Goal: Information Seeking & Learning: Learn about a topic

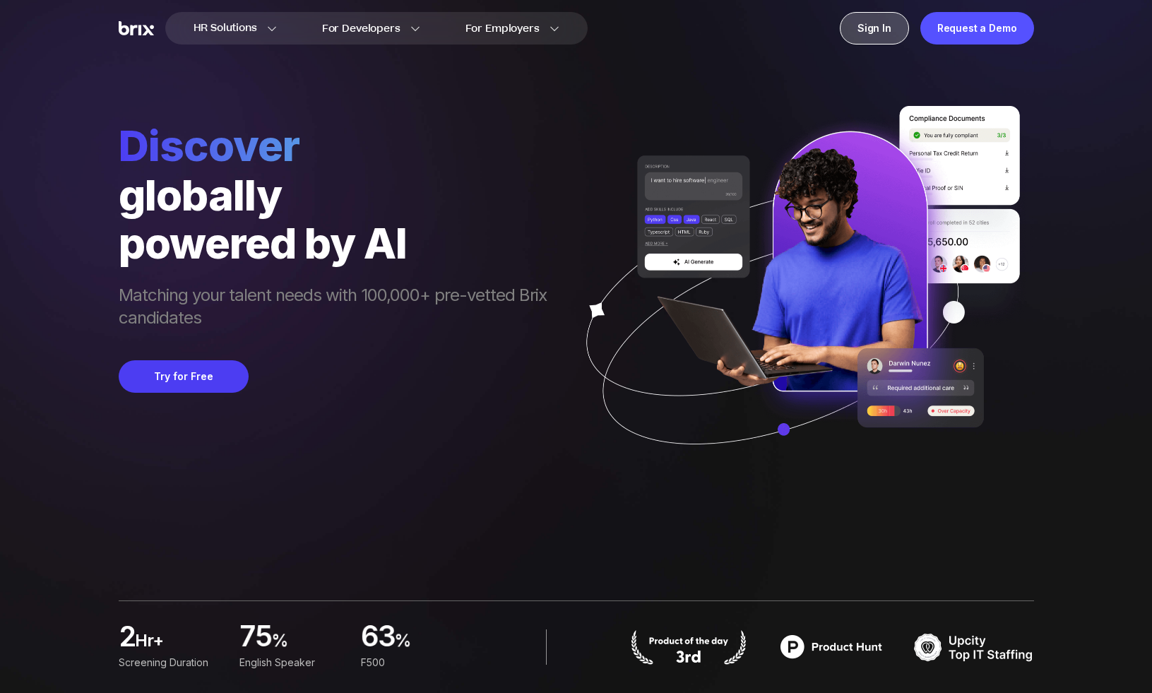
click at [868, 31] on div "Sign In" at bounding box center [874, 28] width 69 height 33
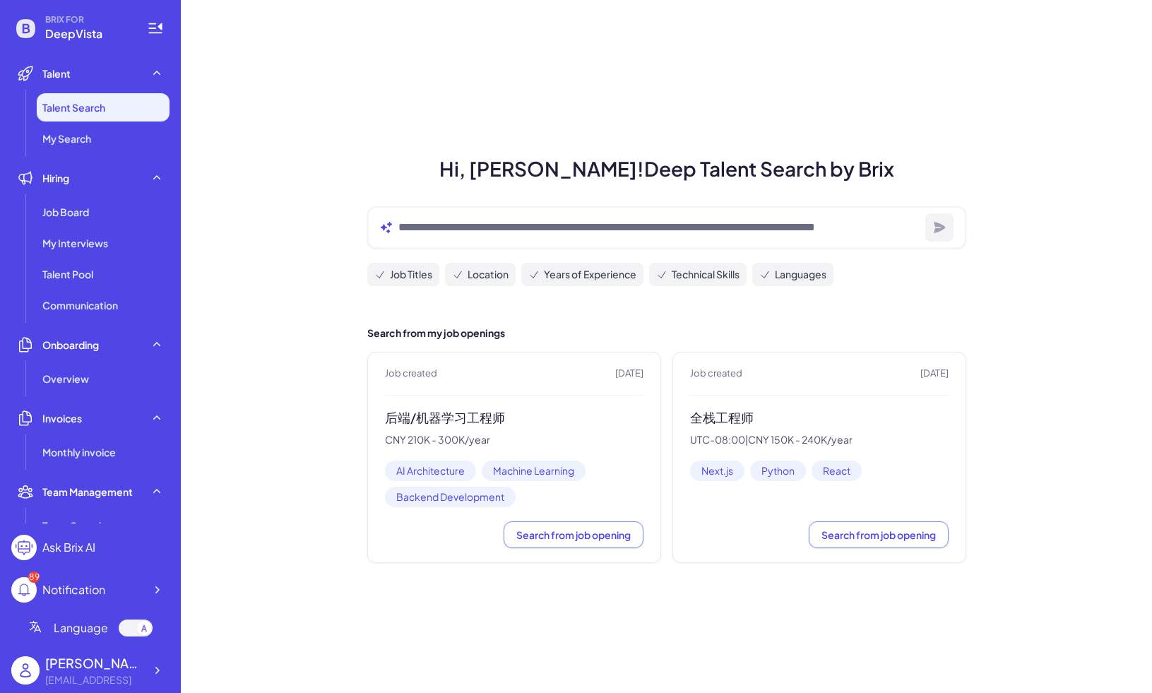
click at [443, 415] on h3 "后端/机器学习工程师" at bounding box center [514, 418] width 259 height 16
click at [91, 211] on div "Job Board" at bounding box center [103, 212] width 133 height 28
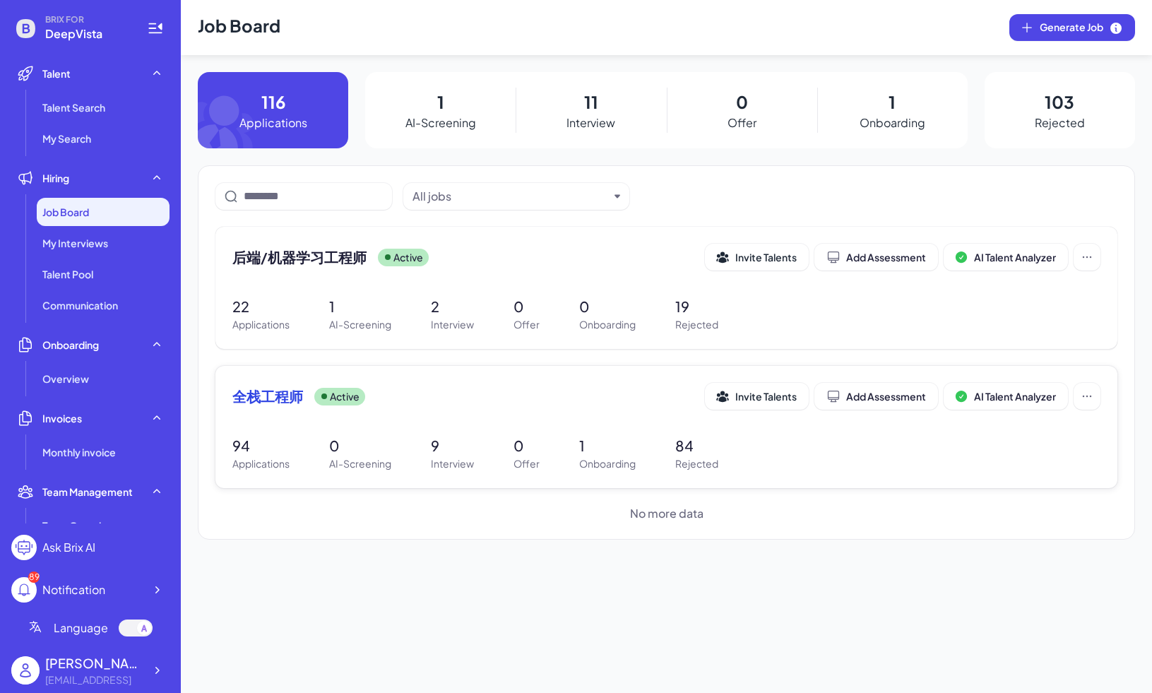
click at [280, 394] on span "全栈工程师" at bounding box center [267, 396] width 71 height 20
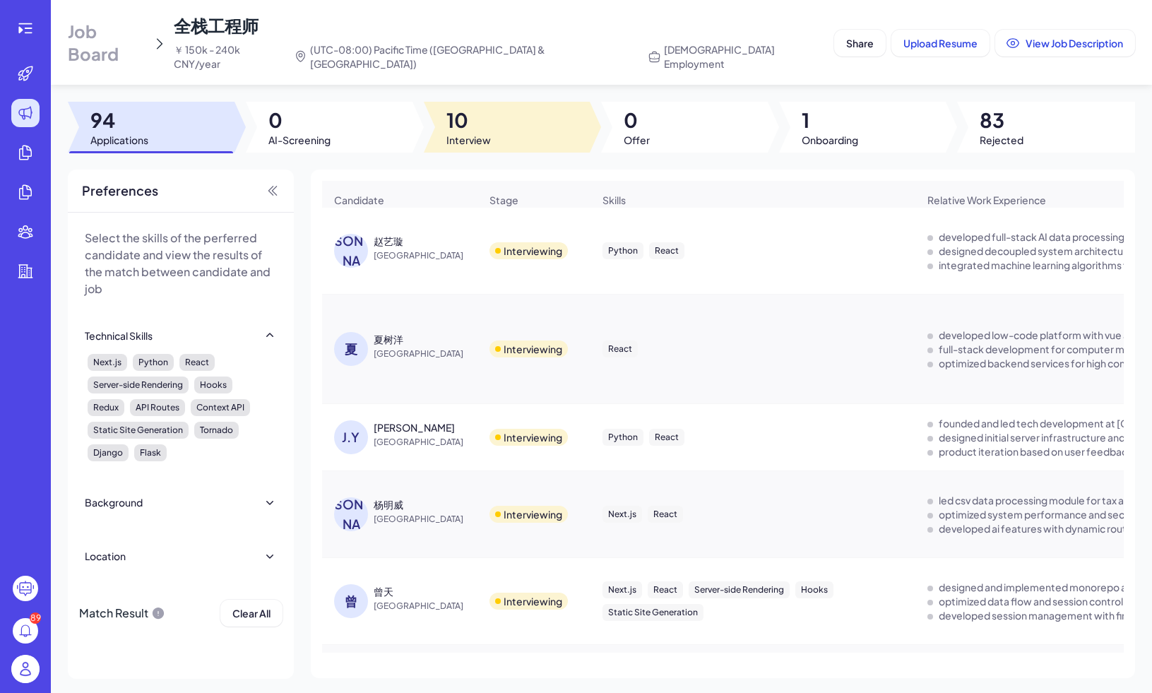
click at [435, 114] on div at bounding box center [507, 127] width 167 height 51
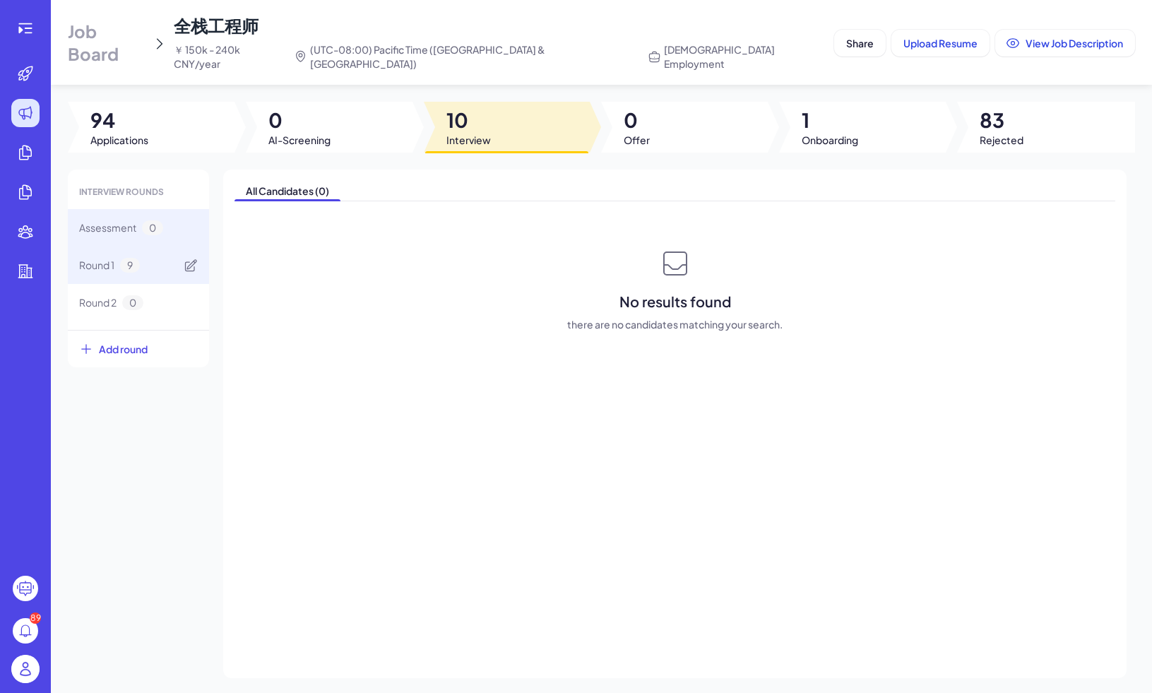
click at [127, 258] on span "9" at bounding box center [130, 265] width 20 height 15
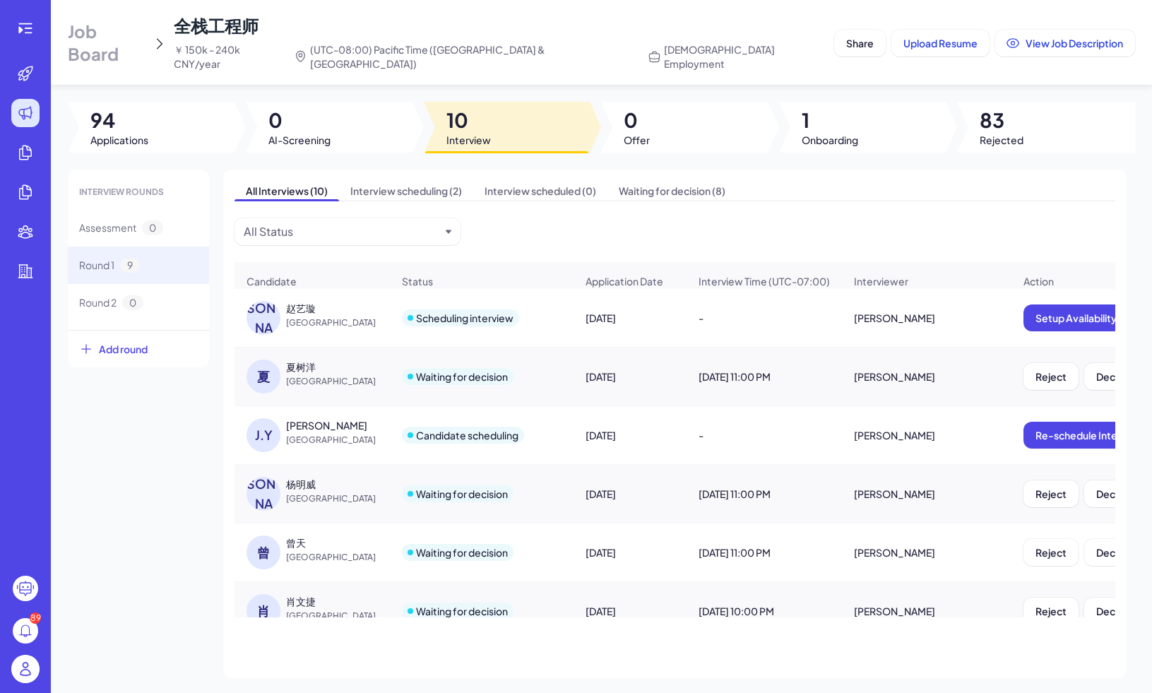
click at [304, 301] on div "赵艺璇" at bounding box center [301, 308] width 30 height 14
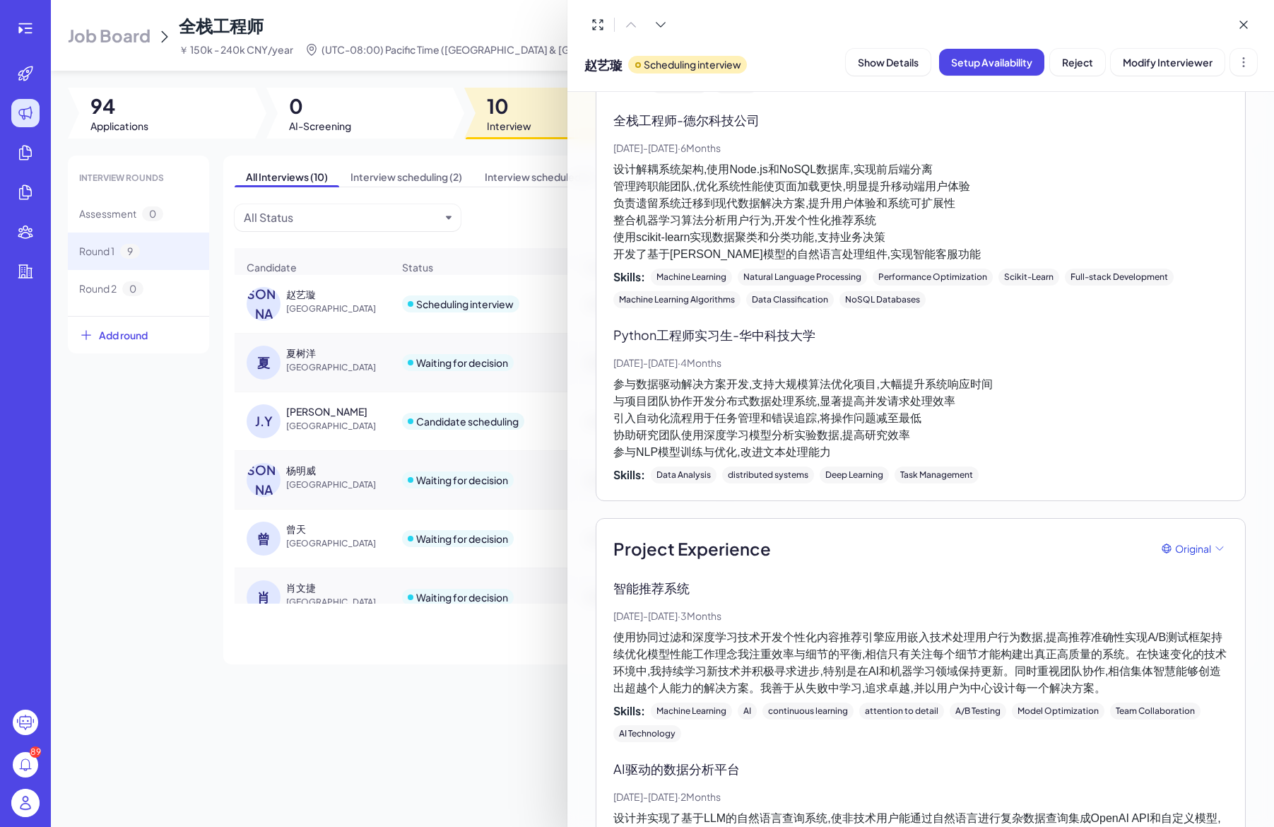
scroll to position [673, 0]
click at [758, 199] on p "设计解耦系统架构,使用Node.js和NoSQL数据库,实现前后端分离 管理跨职能团队,优化系统性能使页面加载更快,明显提升移动端用户体验 负责遗留系统迁移到…" at bounding box center [920, 211] width 615 height 102
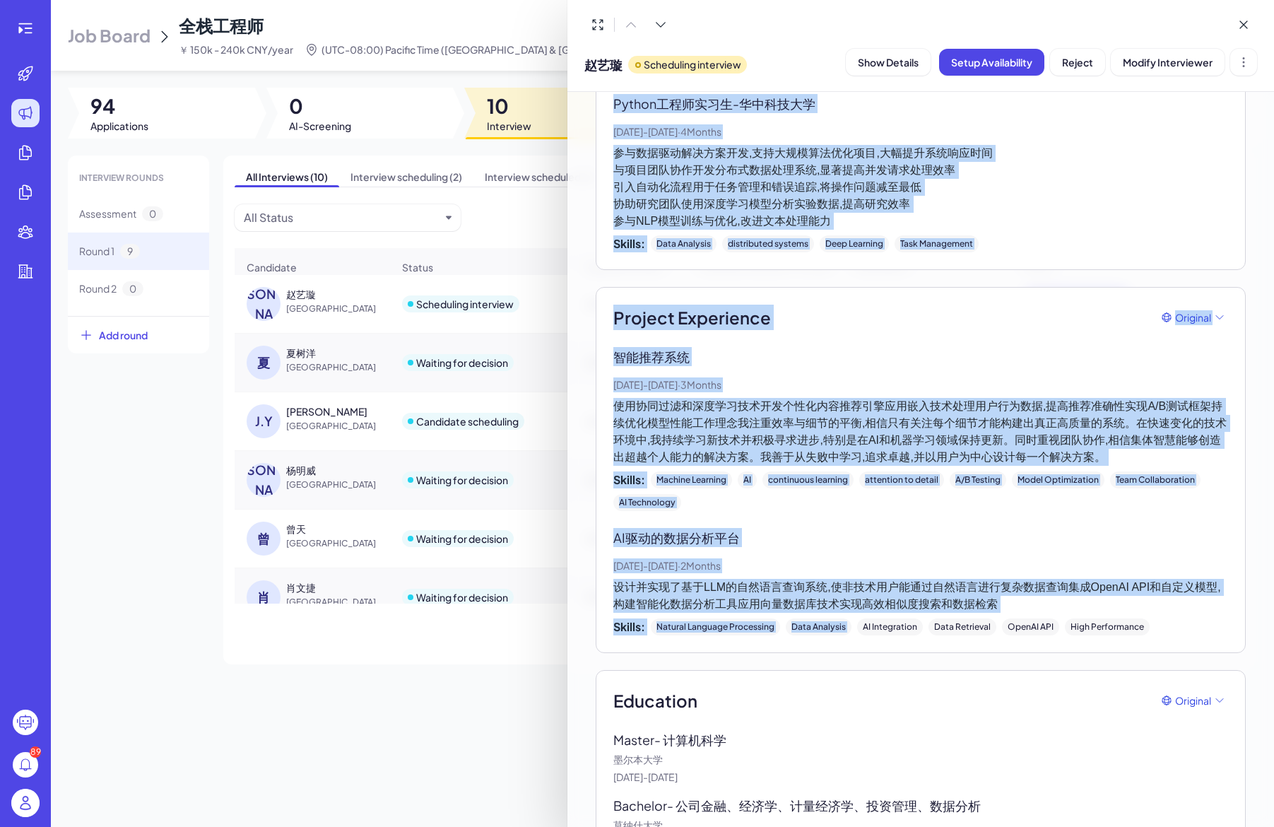
scroll to position [931, 0]
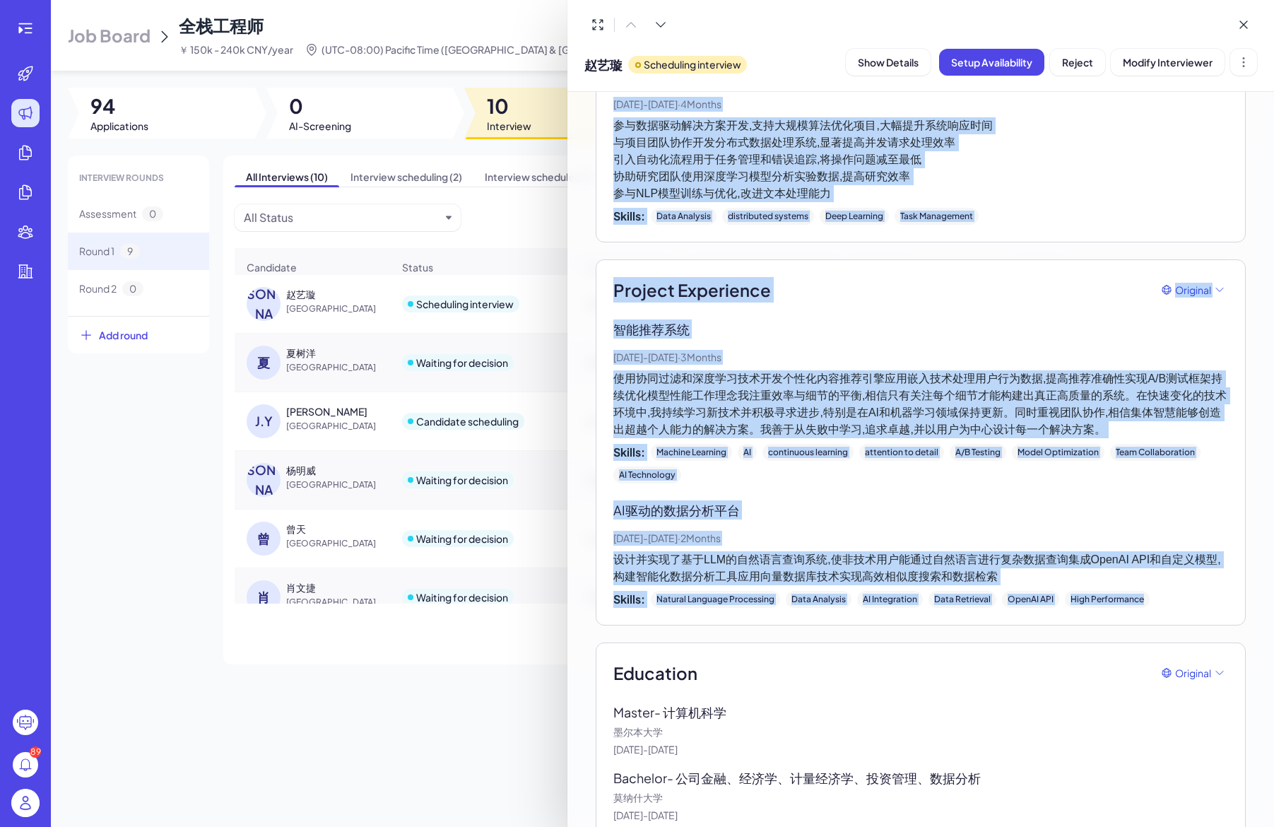
drag, startPoint x: 613, startPoint y: 291, endPoint x: 1176, endPoint y: 596, distance: 639.9
click at [1152, 596] on div "AI summary Experience Education AI summary Original Holds a Master's degree in …" at bounding box center [921, 24] width 650 height 1631
copy div "Lore Ipsumdolor Sitametc adipi - elit Sed, 8751 - Doe, 9818 · 07 Tempor incidiD…"
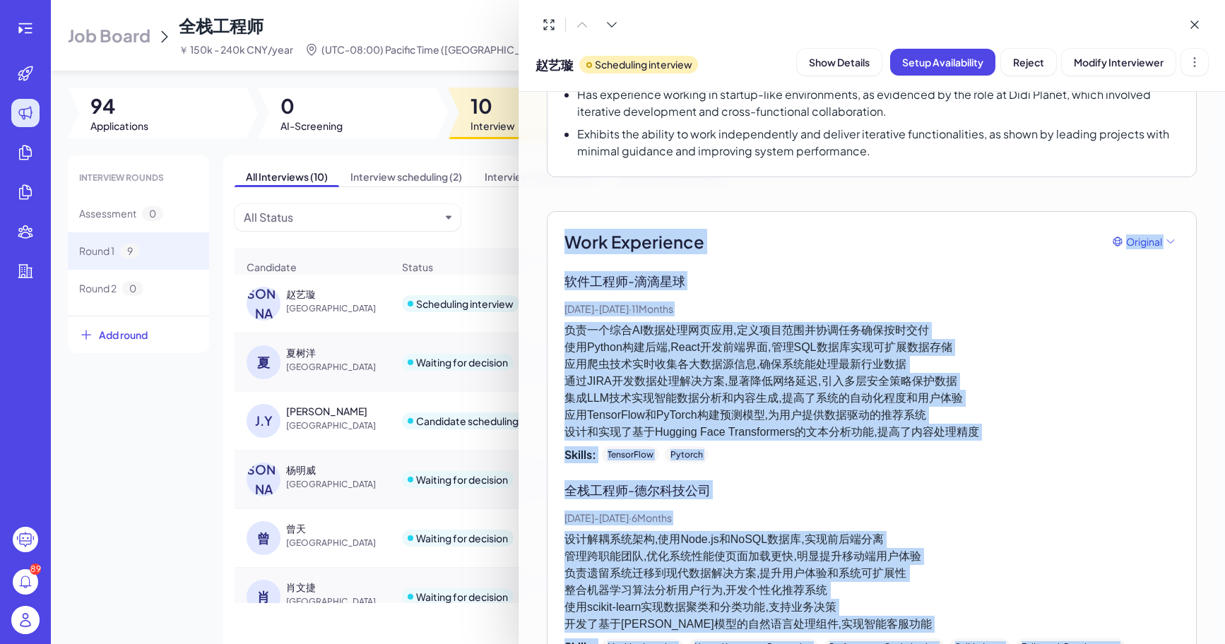
scroll to position [236, 0]
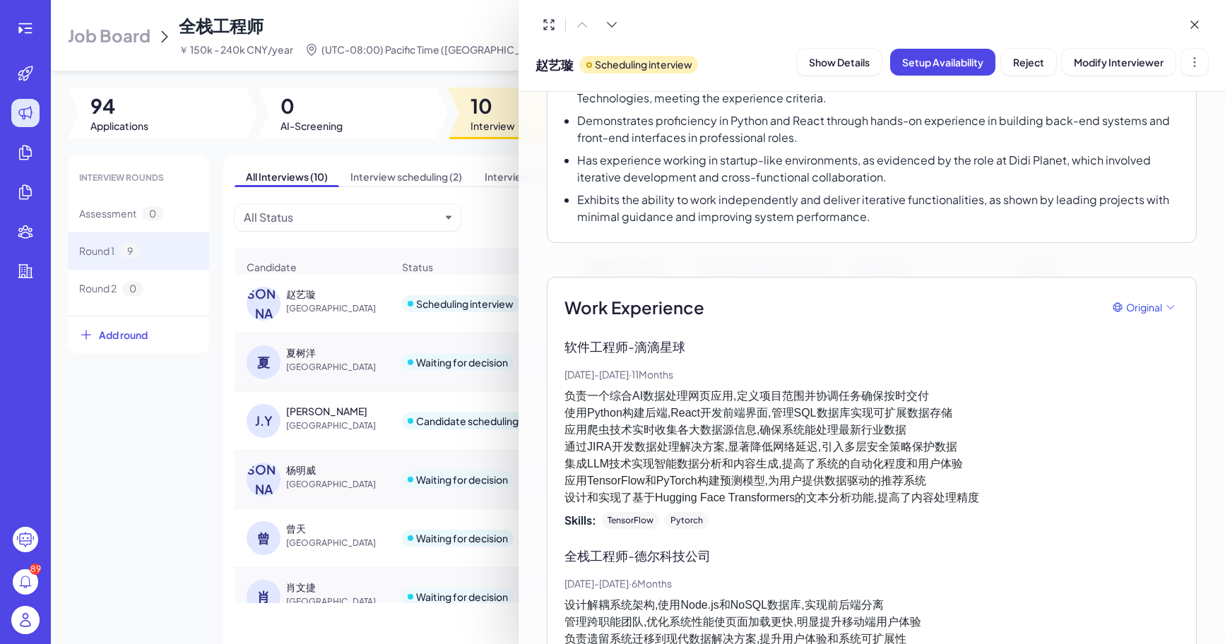
click at [654, 449] on p "负责一个综合AI数据处理网页应用,定义项目范围并协调任务确保按时交付 使用Python构建后端,React开发前端界面,管理SQL数据库实现可扩展数据存储 应…" at bounding box center [872, 447] width 615 height 119
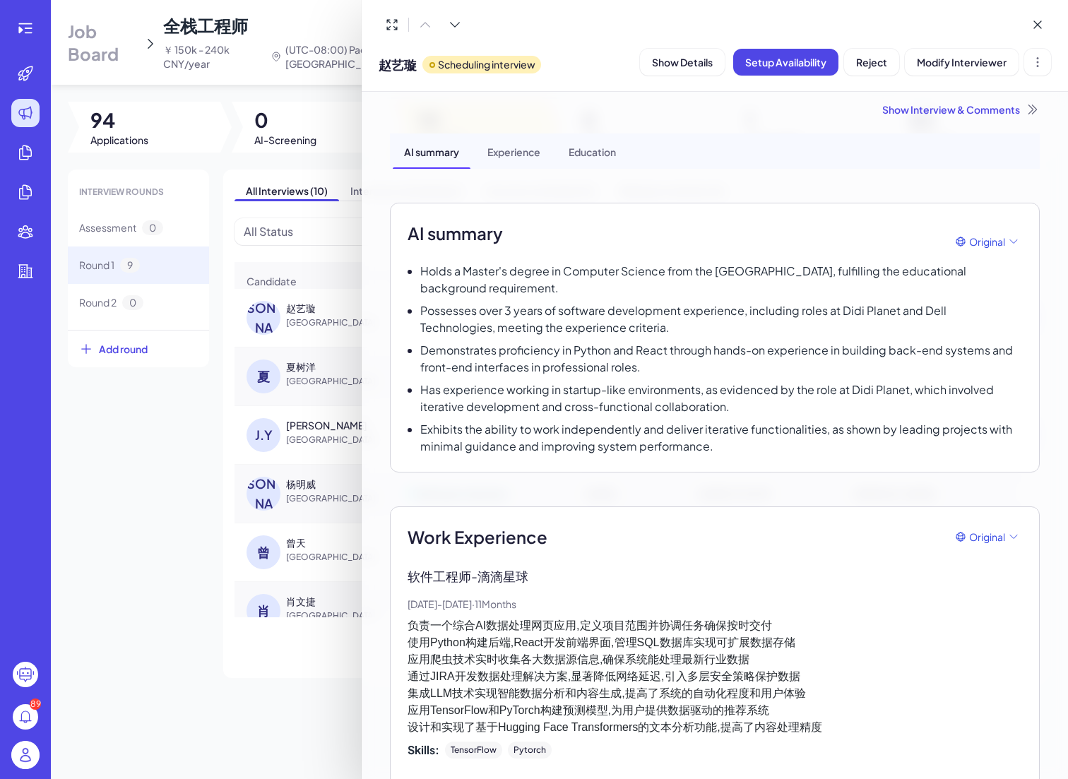
scroll to position [0, 0]
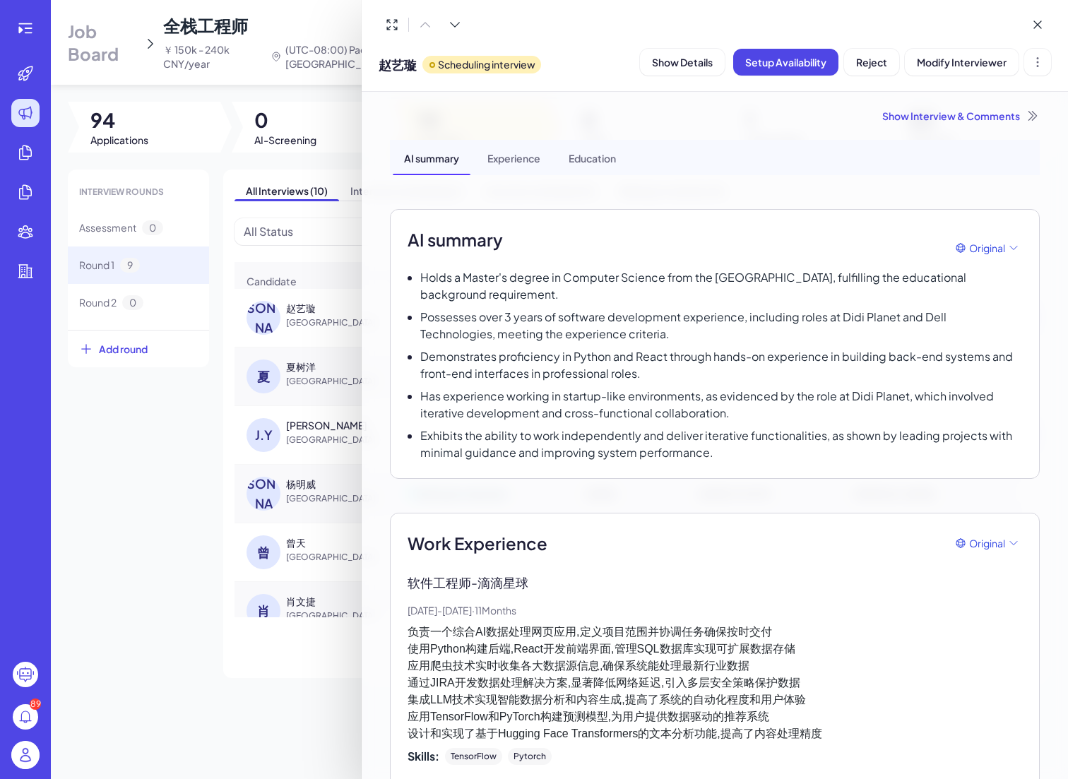
click at [513, 154] on div "Experience" at bounding box center [514, 157] width 76 height 35
click at [1037, 55] on icon at bounding box center [1038, 62] width 14 height 14
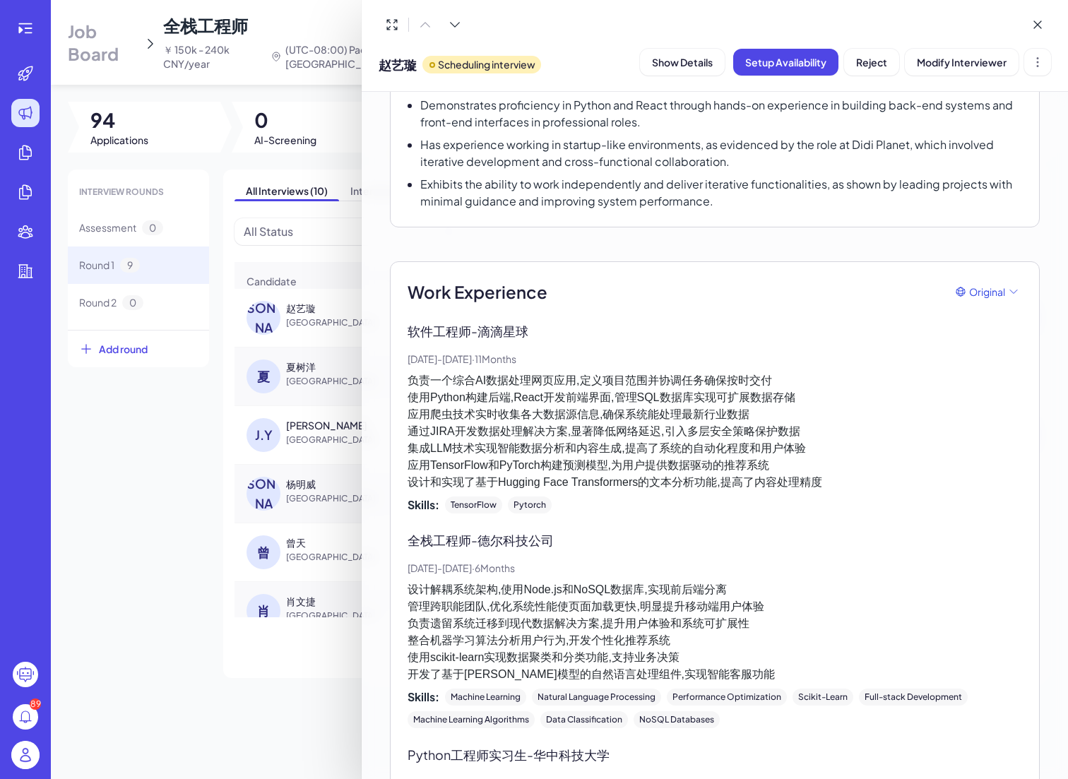
scroll to position [250, 0]
click at [981, 293] on span "Original" at bounding box center [987, 293] width 36 height 15
click at [978, 391] on div "Chinese" at bounding box center [987, 382] width 50 height 25
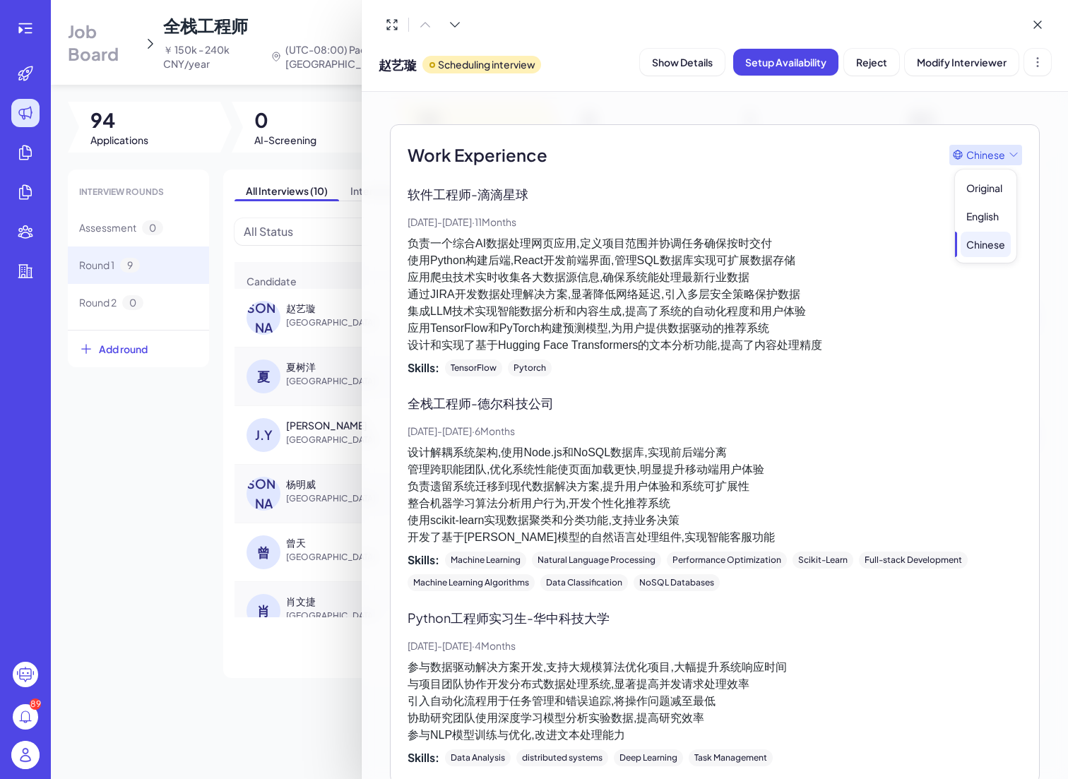
click at [1016, 154] on icon at bounding box center [1013, 154] width 11 height 11
click at [767, 304] on p "负责一个综合AI数据处理网页应用,定义项目范围并协调任务确保按时交付 使用Python构建后端,React开发前端界面,管理SQL数据库实现可扩展数据存储 应…" at bounding box center [715, 294] width 615 height 119
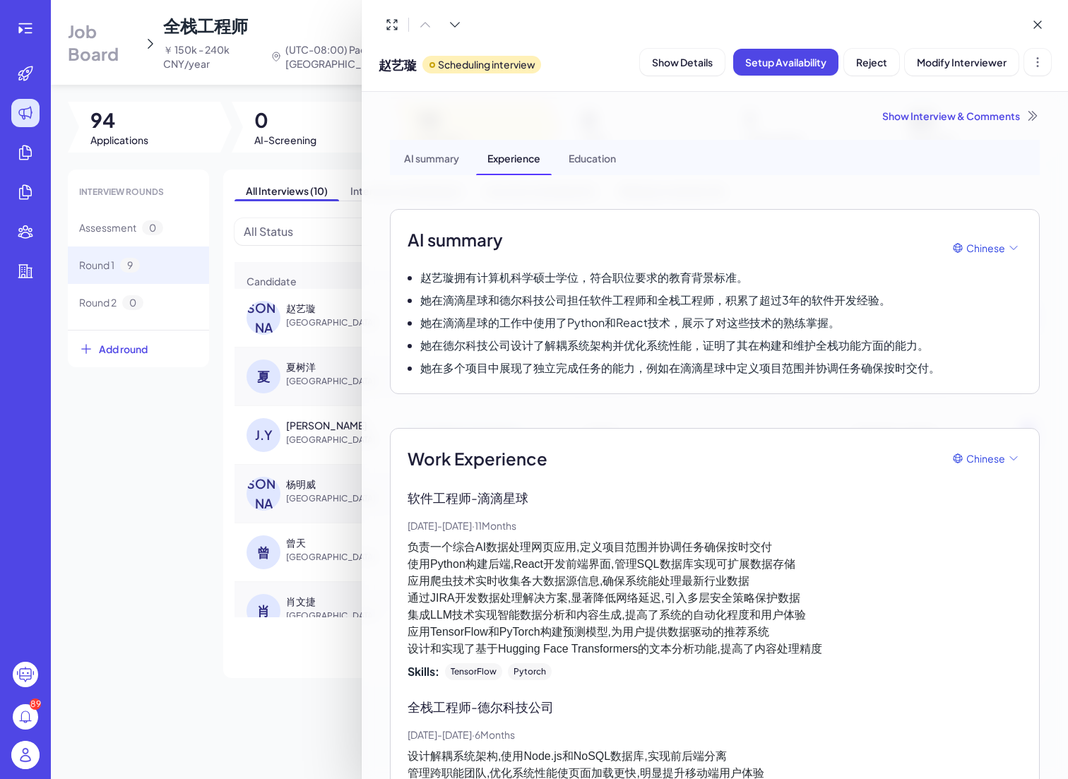
click at [591, 148] on div "Education" at bounding box center [592, 157] width 70 height 35
click at [452, 153] on div "AI summary" at bounding box center [432, 157] width 78 height 35
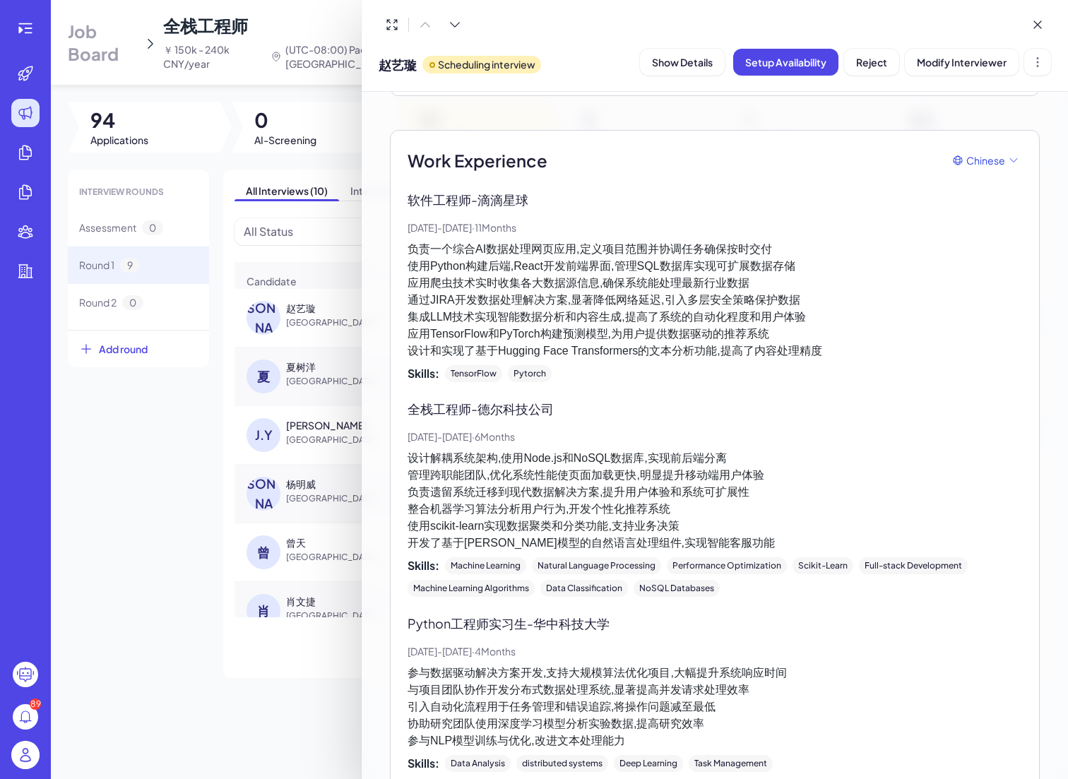
scroll to position [300, 0]
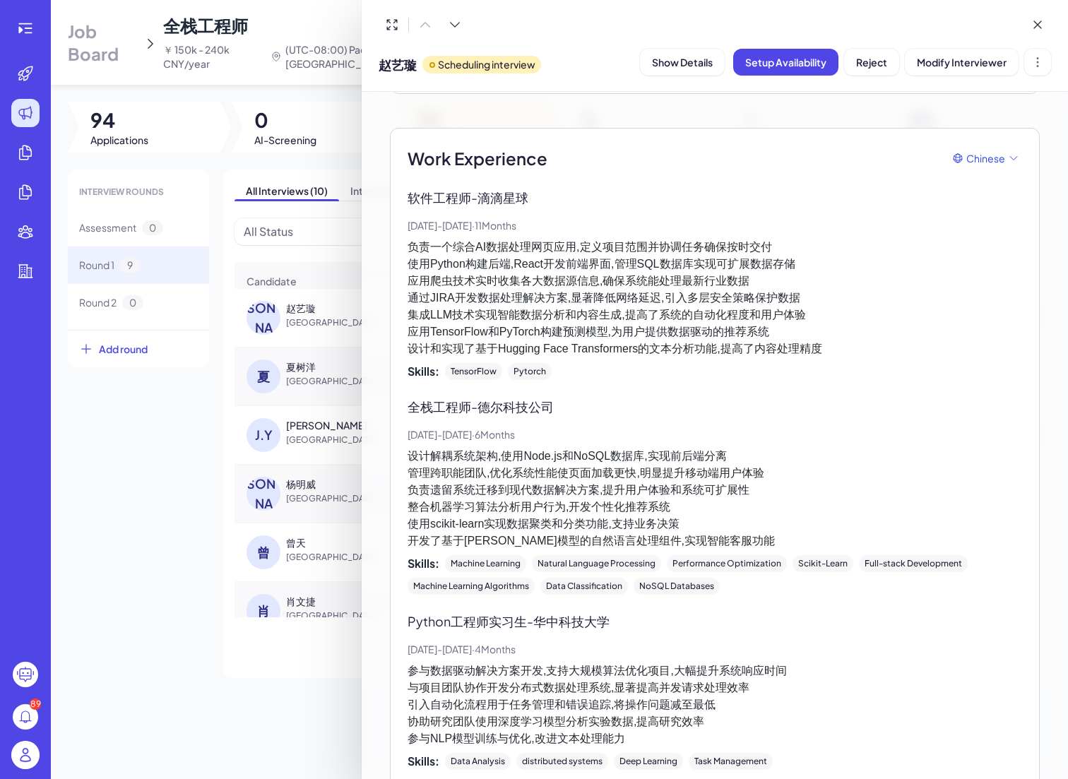
click at [473, 406] on p "全栈工程师 - 德尔科技公司" at bounding box center [715, 406] width 615 height 19
